Goal: Task Accomplishment & Management: Complete application form

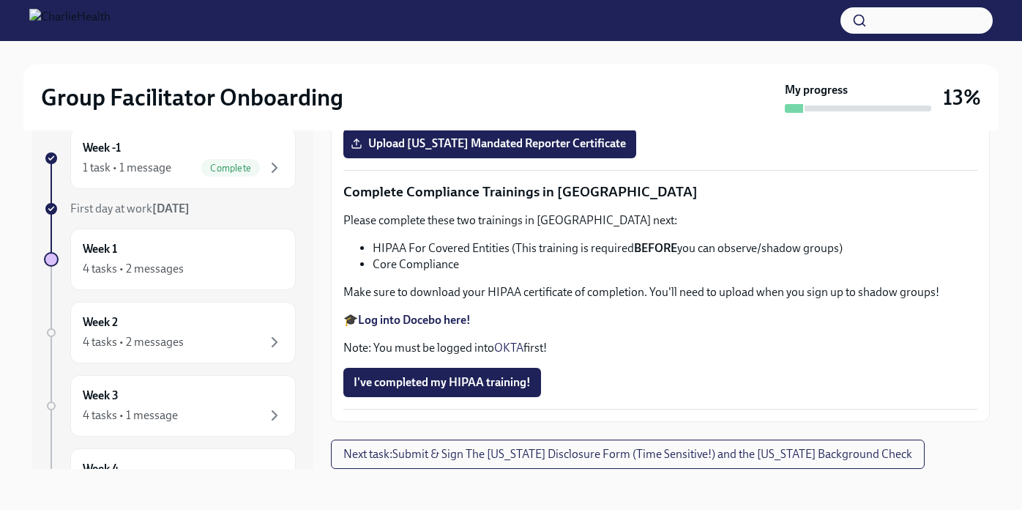
scroll to position [3480, 0]
click at [120, 157] on div "Week -1 1 task • 1 message Complete" at bounding box center [183, 158] width 201 height 37
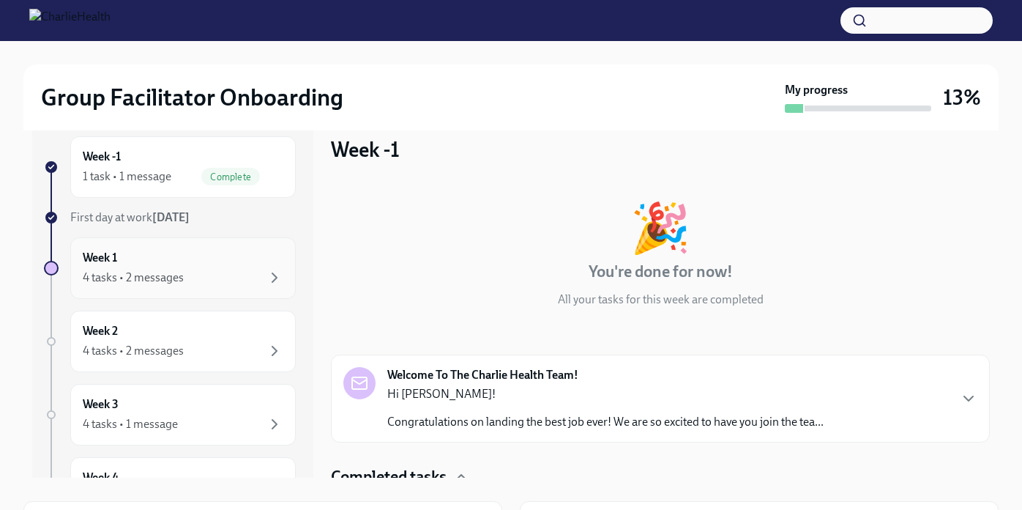
click at [170, 260] on div "Week 1 4 tasks • 2 messages" at bounding box center [183, 268] width 201 height 37
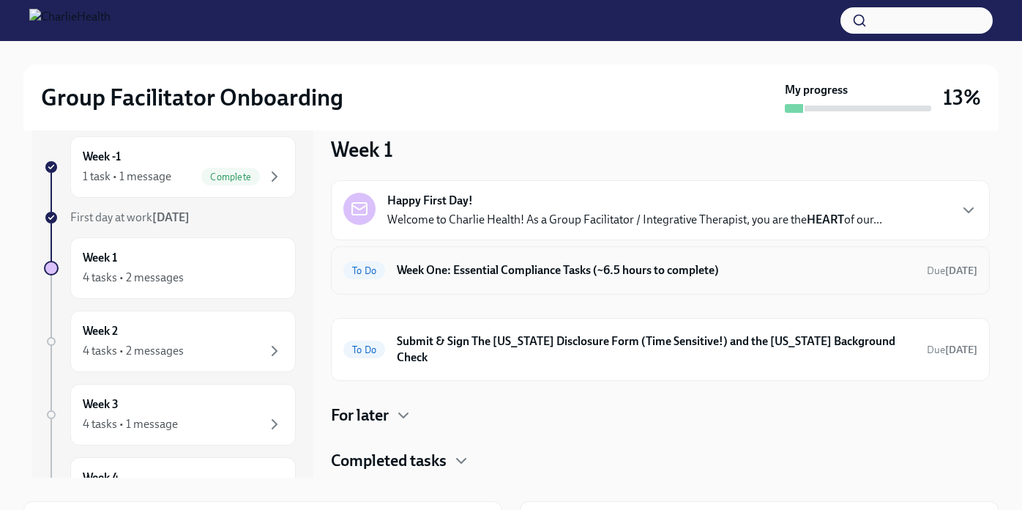
click at [618, 283] on div "To Do Week One: Essential Compliance Tasks (~6.5 hours to complete) Due [DATE]" at bounding box center [660, 270] width 659 height 48
click at [549, 261] on div "To Do Week One: Essential Compliance Tasks (~6.5 hours to complete) Due [DATE]" at bounding box center [660, 269] width 634 height 23
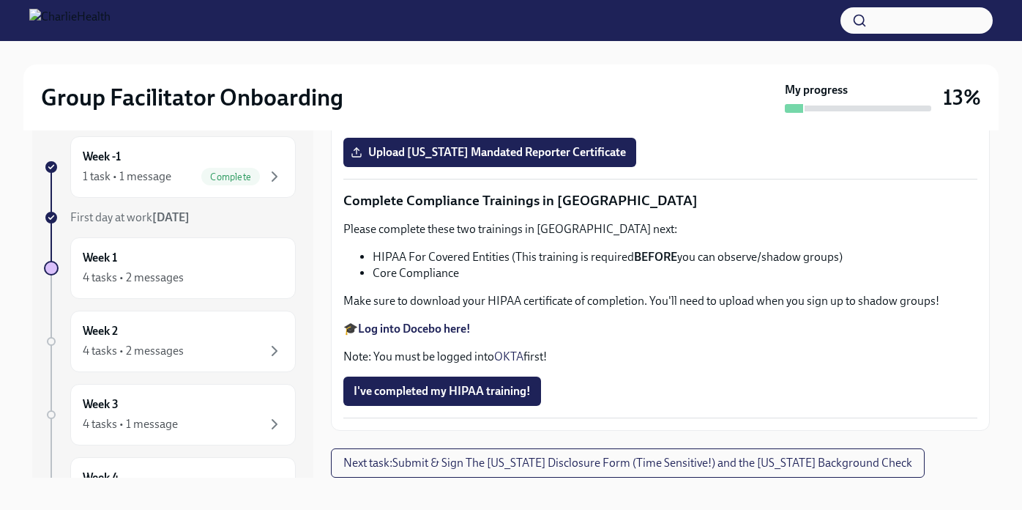
scroll to position [2896, 0]
click at [433, 81] on strong "Log into Relias here" at bounding box center [408, 74] width 100 height 14
click at [497, 160] on span "Upload [US_STATE] Mandated Reporter Certificate" at bounding box center [490, 152] width 272 height 15
click at [0, 0] on input "Upload [US_STATE] Mandated Reporter Certificate" at bounding box center [0, 0] width 0 height 0
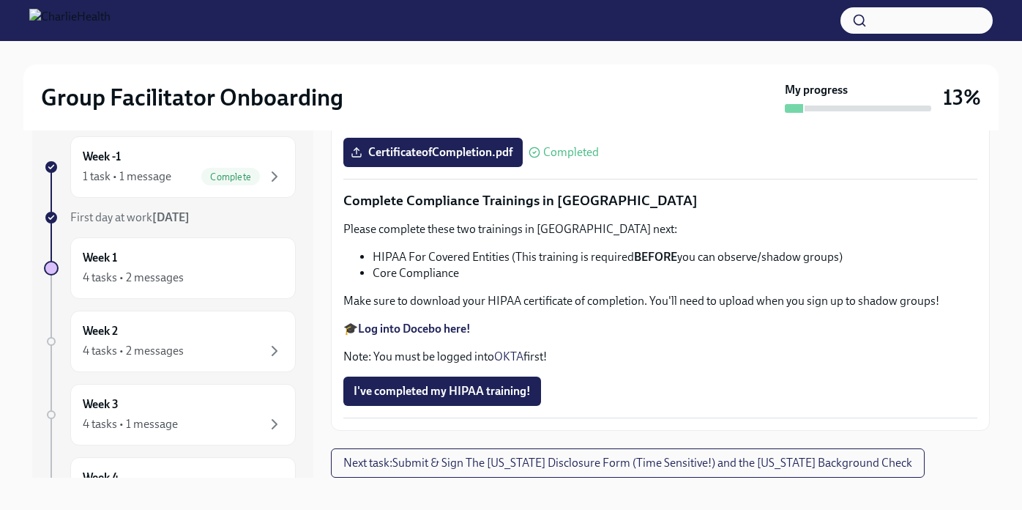
scroll to position [3549, 0]
click at [427, 334] on strong "Log into Docebo here!" at bounding box center [414, 328] width 113 height 14
